Goal: Find contact information: Find contact information

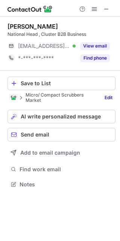
scroll to position [3, 3]
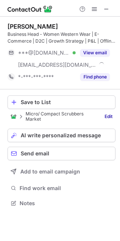
scroll to position [197, 120]
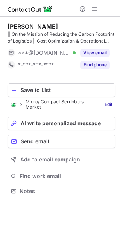
scroll to position [186, 120]
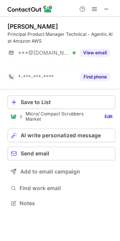
scroll to position [4, 3]
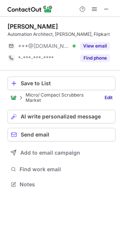
scroll to position [179, 120]
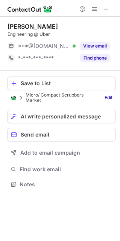
scroll to position [179, 120]
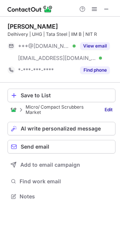
scroll to position [191, 120]
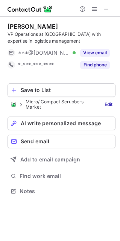
scroll to position [186, 120]
click at [17, 26] on div "Devinder Sahani" at bounding box center [33, 27] width 51 height 8
copy div "Devinder"
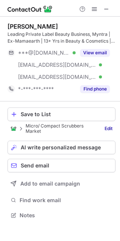
scroll to position [210, 120]
